Goal: Task Accomplishment & Management: Complete application form

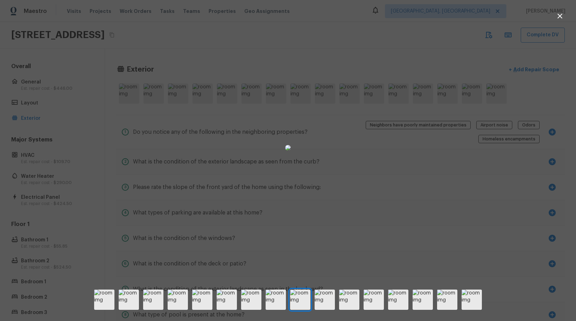
click at [171, 51] on div at bounding box center [288, 147] width 576 height 273
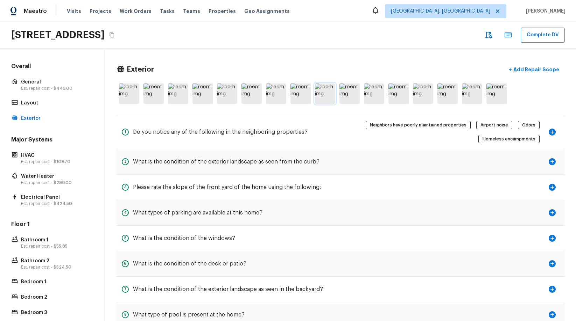
click at [323, 92] on img at bounding box center [325, 94] width 20 height 20
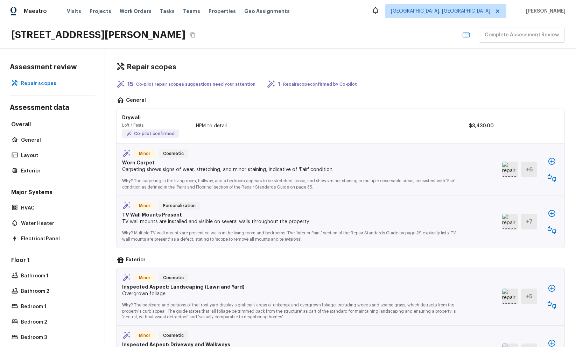
click at [525, 34] on div "Complete Assessment Review" at bounding box center [512, 35] width 106 height 15
click at [451, 36] on icon "button" at bounding box center [446, 35] width 8 height 8
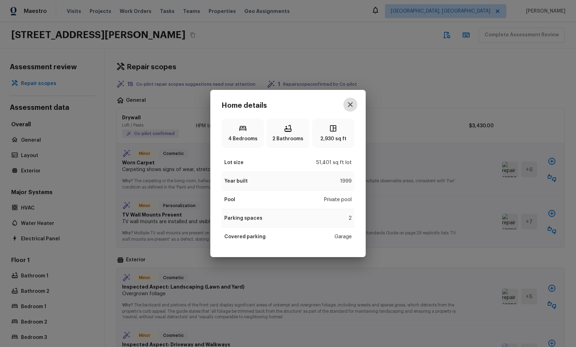
click at [352, 104] on icon "button" at bounding box center [350, 104] width 8 height 8
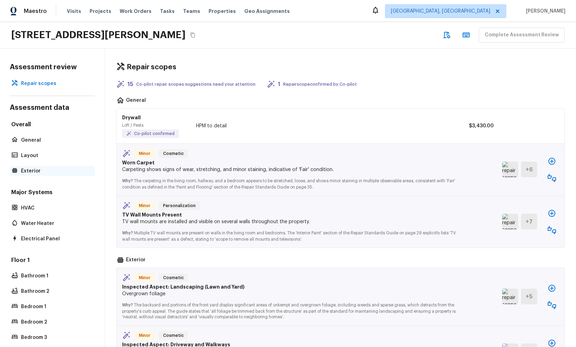
click at [47, 170] on p "Exterior" at bounding box center [56, 171] width 70 height 7
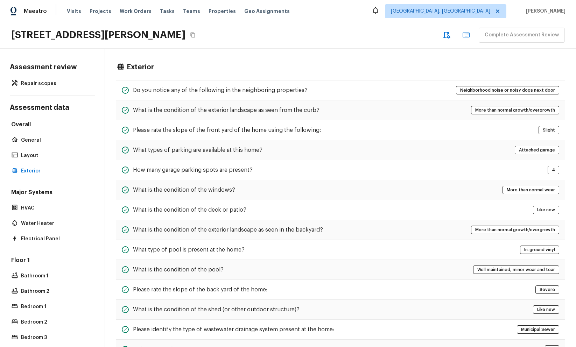
click at [448, 35] on icon "button" at bounding box center [446, 35] width 8 height 8
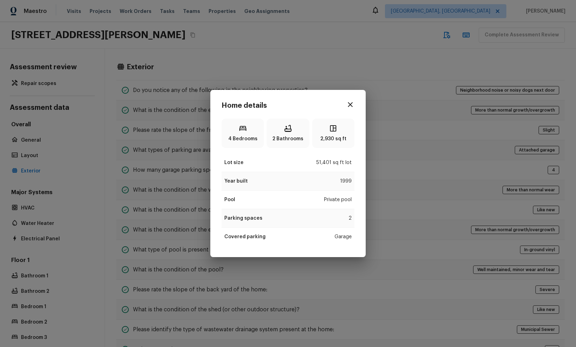
click at [414, 58] on div "Home details 4 Bedrooms 2 Bathrooms 2,930 sq ft Lot size 51,401 sq ft lot Year …" at bounding box center [288, 173] width 576 height 347
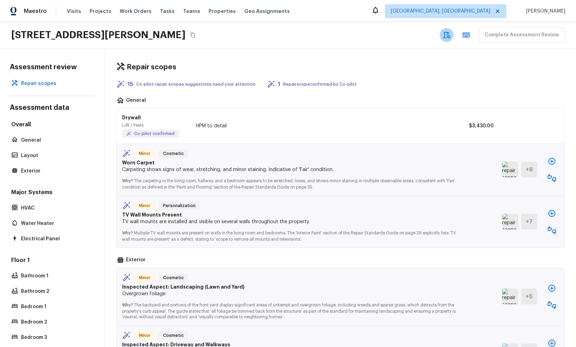
click at [450, 35] on icon "button" at bounding box center [446, 35] width 8 height 8
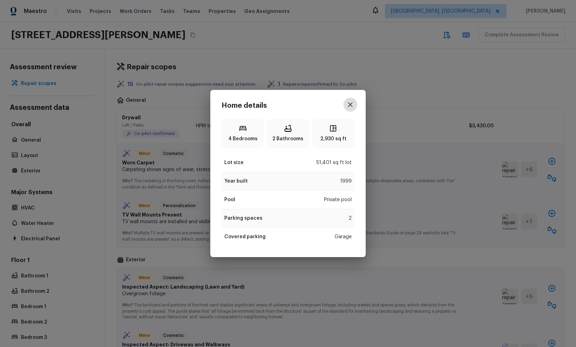
click at [355, 101] on button "button" at bounding box center [350, 105] width 14 height 14
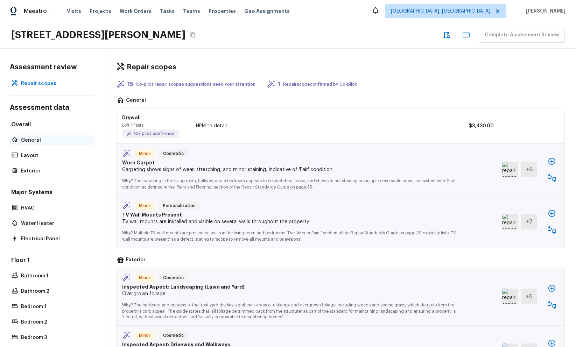
click at [70, 139] on p "General" at bounding box center [56, 140] width 70 height 7
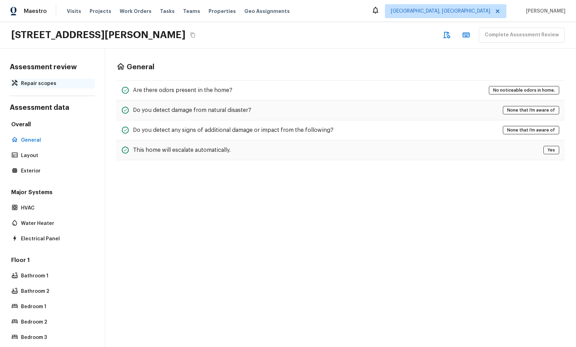
click at [73, 85] on p "Repair scopes" at bounding box center [56, 83] width 70 height 7
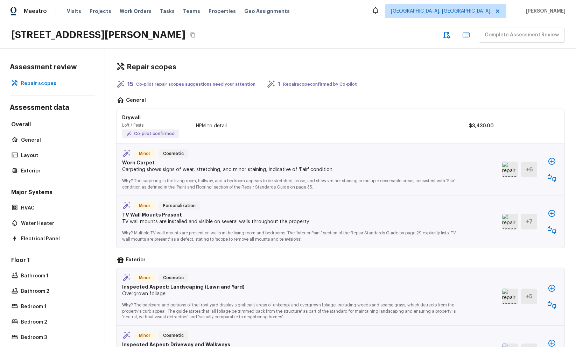
click at [450, 34] on icon "button" at bounding box center [446, 35] width 8 height 8
click at [458, 63] on div "Repair scopes" at bounding box center [340, 67] width 448 height 9
click at [45, 86] on p "Repair scopes" at bounding box center [56, 83] width 70 height 7
click at [554, 162] on icon "button" at bounding box center [551, 161] width 8 height 8
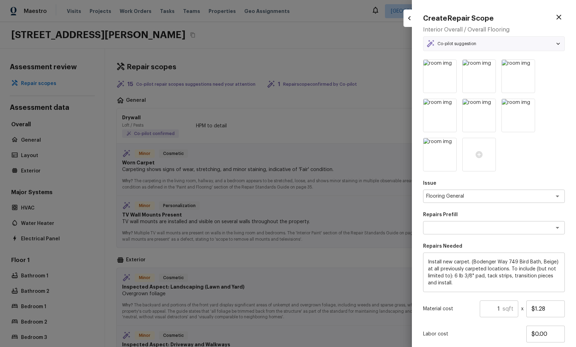
type textarea "Carpet LVL 1 - Bodenger Way (Beige)"
click at [484, 265] on textarea "Install new carpet. (Bodenger Way 749 Bird Bath, Beige) at all previously carpe…" at bounding box center [494, 273] width 132 height 28
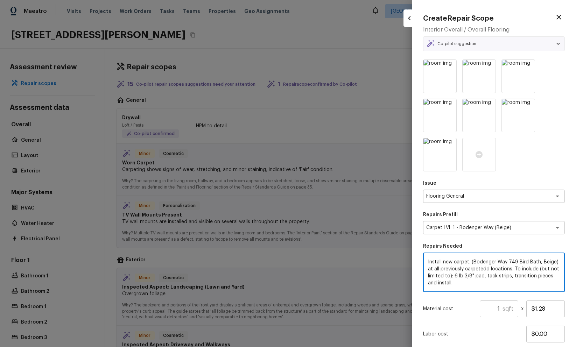
type textarea "Install new carpet. (Bodenger Way 749 Bird Bath, Beige) at all previously carpe…"
click at [346, 205] on div at bounding box center [288, 173] width 576 height 347
type input "$0.00"
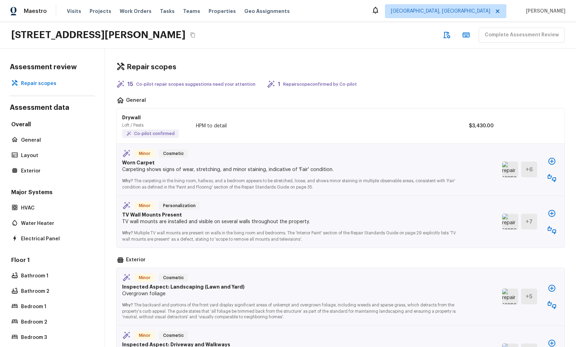
click at [388, 74] on div "Repair scopes 15 Co-pilot repair scopes suggestions need your attention 1 Repai…" at bounding box center [340, 198] width 471 height 298
click at [333, 37] on div "3227 W Lantana Dr, Beverly Hills, FL 34465 Complete Assessment Review" at bounding box center [288, 35] width 576 height 27
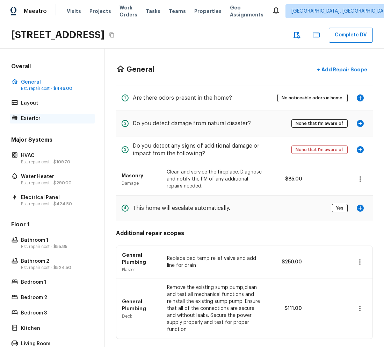
click at [40, 118] on p "Exterior" at bounding box center [56, 118] width 70 height 7
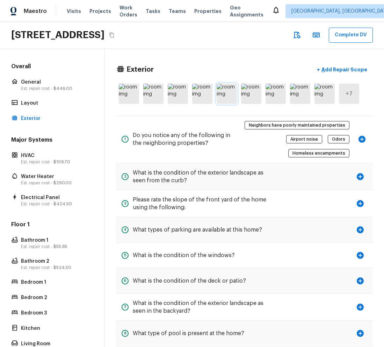
click at [228, 100] on img at bounding box center [227, 94] width 20 height 20
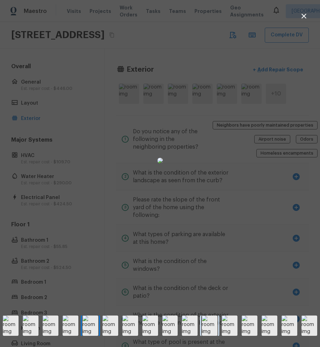
click at [207, 321] on img at bounding box center [210, 326] width 16 height 20
click at [14, 321] on img at bounding box center [11, 326] width 16 height 20
click at [30, 321] on img at bounding box center [31, 326] width 16 height 20
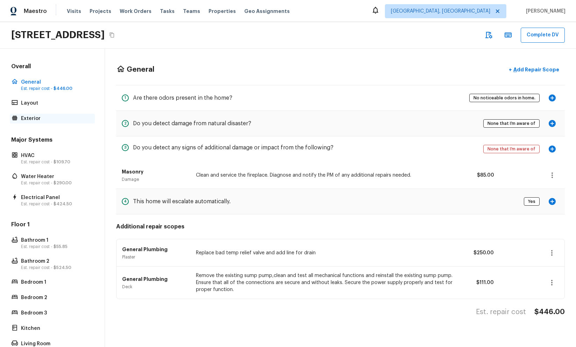
click at [37, 115] on p "Exterior" at bounding box center [56, 118] width 70 height 7
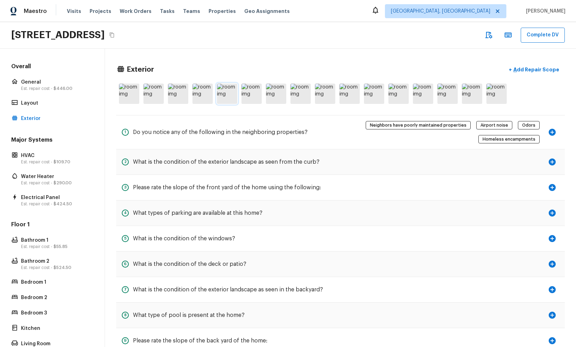
click at [228, 98] on img at bounding box center [227, 94] width 20 height 20
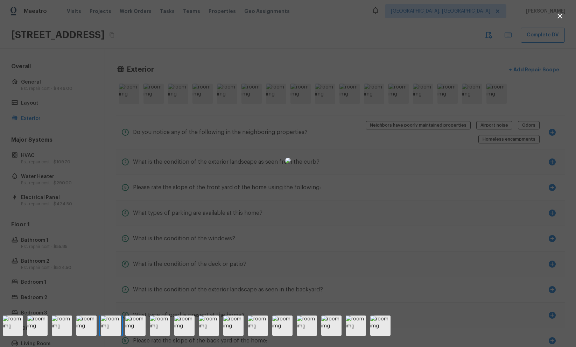
click at [149, 39] on div at bounding box center [288, 160] width 576 height 299
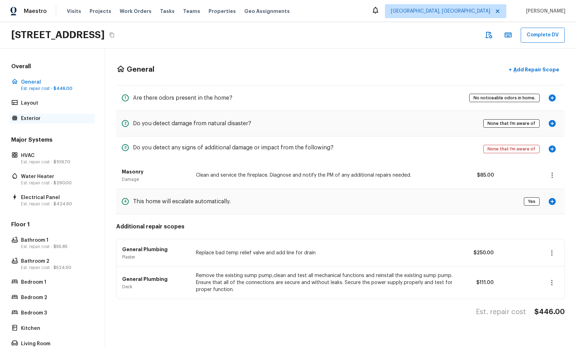
click at [51, 121] on p "Exterior" at bounding box center [56, 118] width 70 height 7
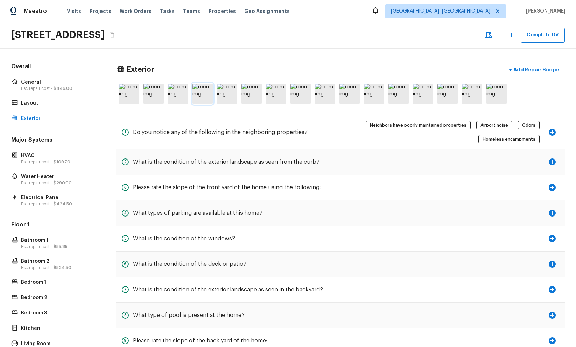
click at [201, 91] on img at bounding box center [202, 94] width 20 height 20
